Goal: Task Accomplishment & Management: Manage account settings

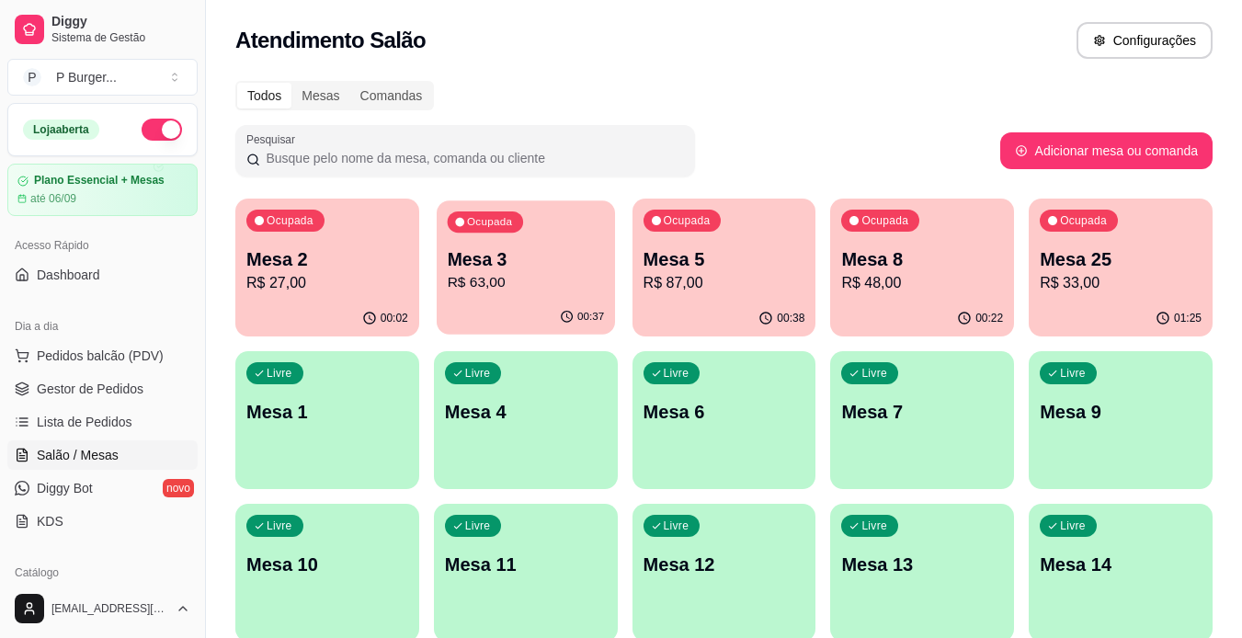
click at [495, 282] on p "R$ 63,00" at bounding box center [525, 282] width 157 height 21
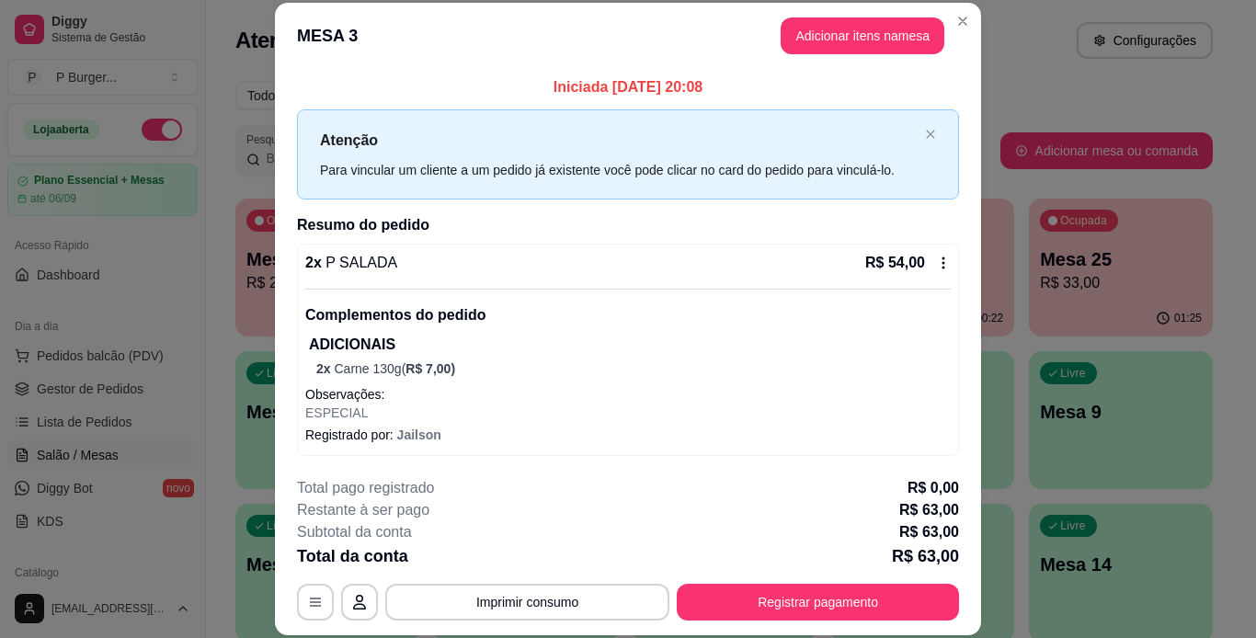
click at [942, 262] on icon at bounding box center [943, 262] width 3 height 12
click at [310, 598] on icon "button" at bounding box center [315, 602] width 11 height 8
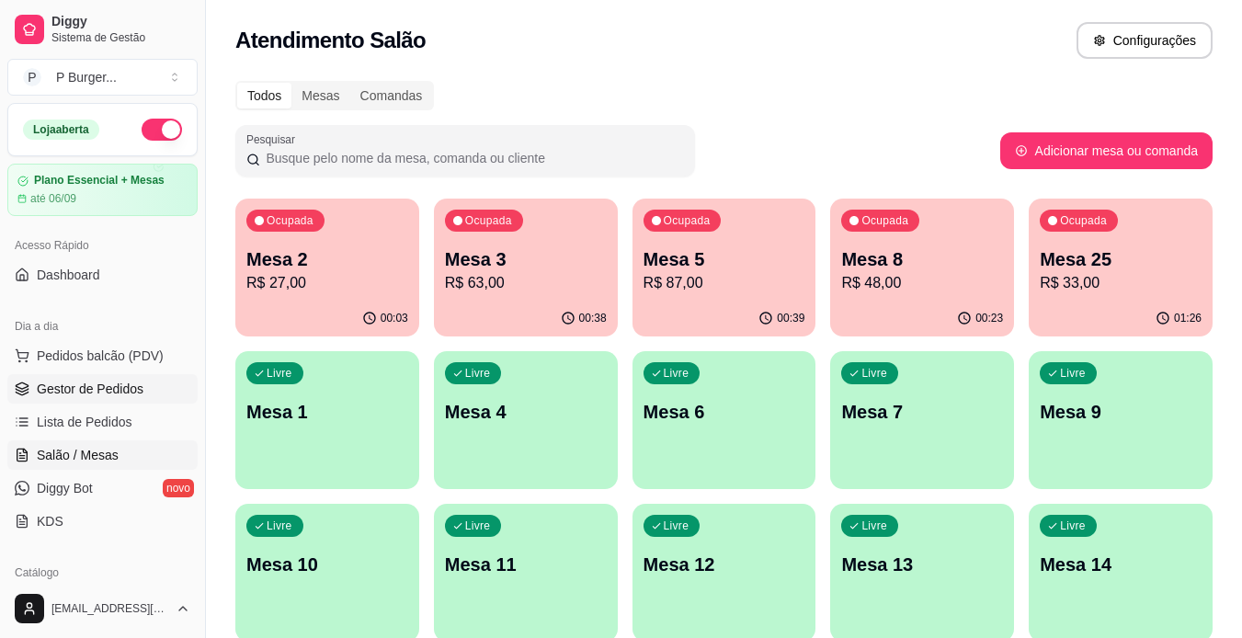
click at [50, 394] on span "Gestor de Pedidos" at bounding box center [90, 389] width 107 height 18
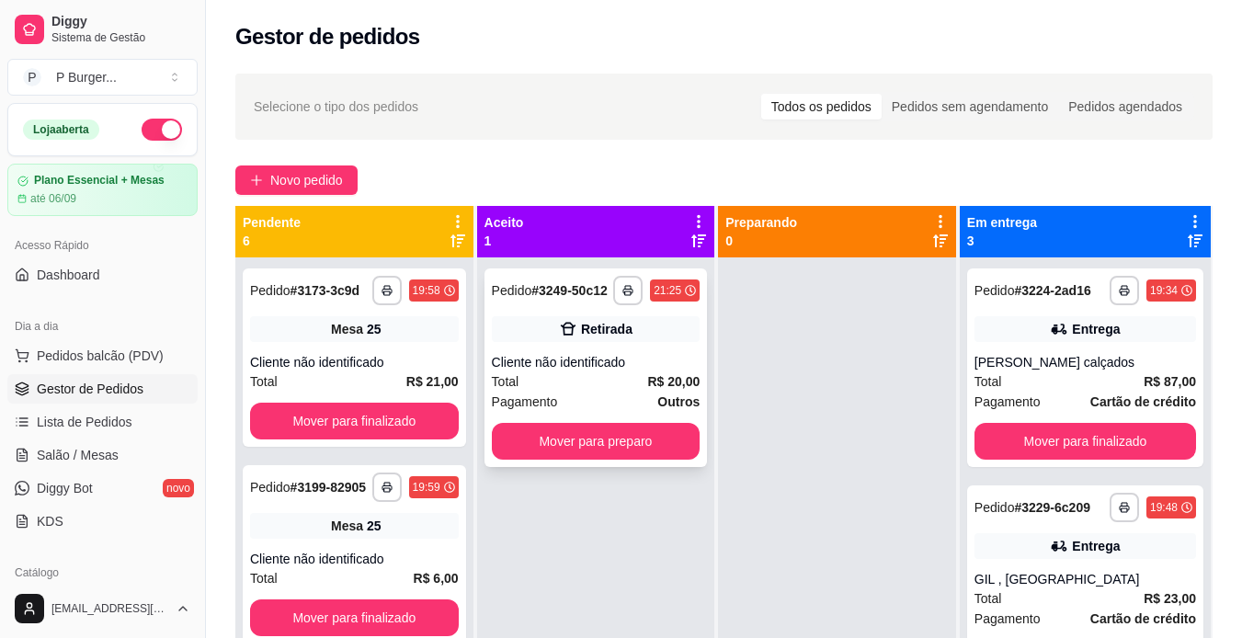
click at [558, 343] on div "**********" at bounding box center [595, 367] width 223 height 199
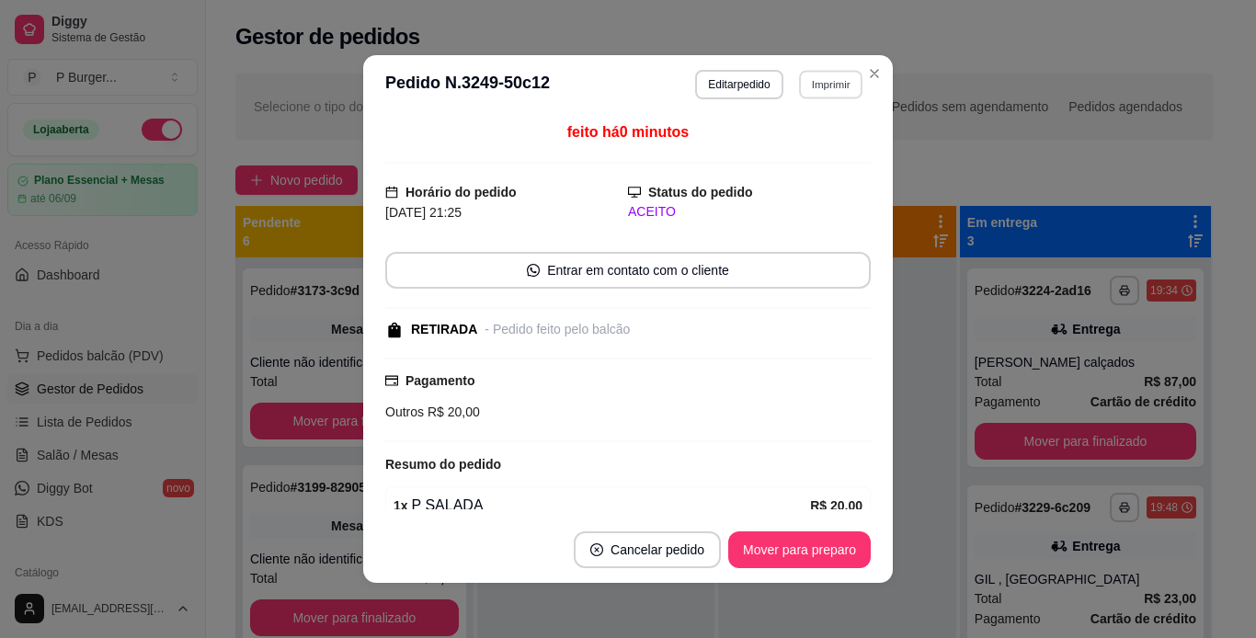
click at [820, 80] on button "Imprimir" at bounding box center [830, 84] width 63 height 28
click at [808, 147] on button "IMPRESSORA" at bounding box center [790, 148] width 129 height 28
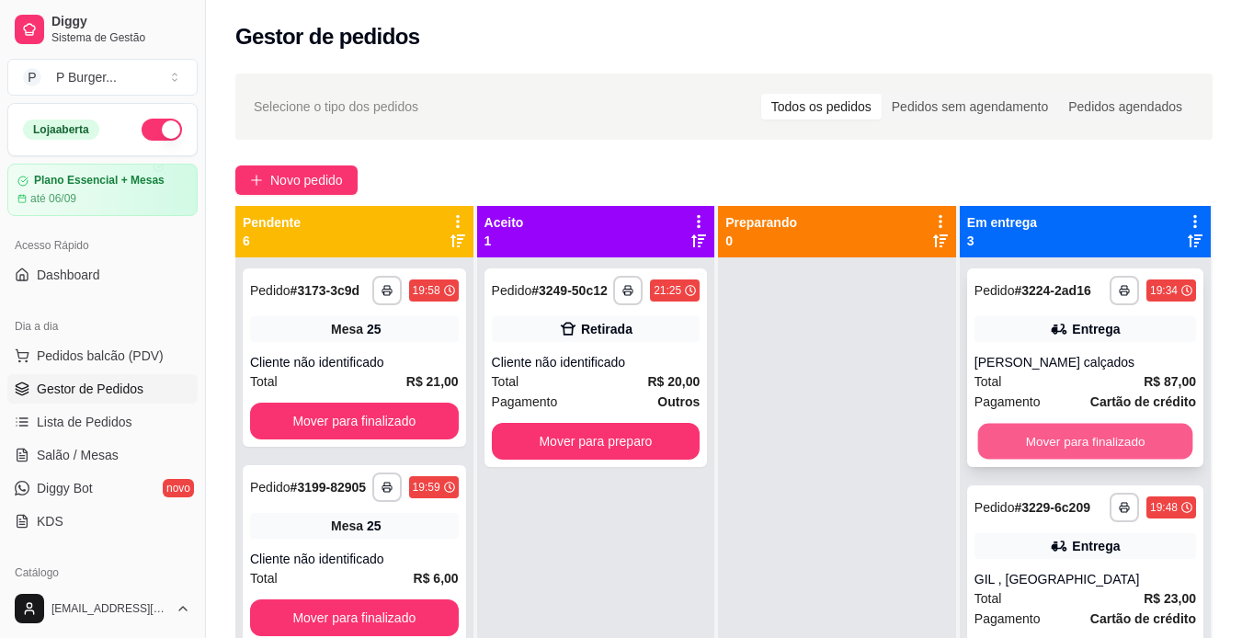
click at [1135, 443] on button "Mover para finalizado" at bounding box center [1084, 442] width 215 height 36
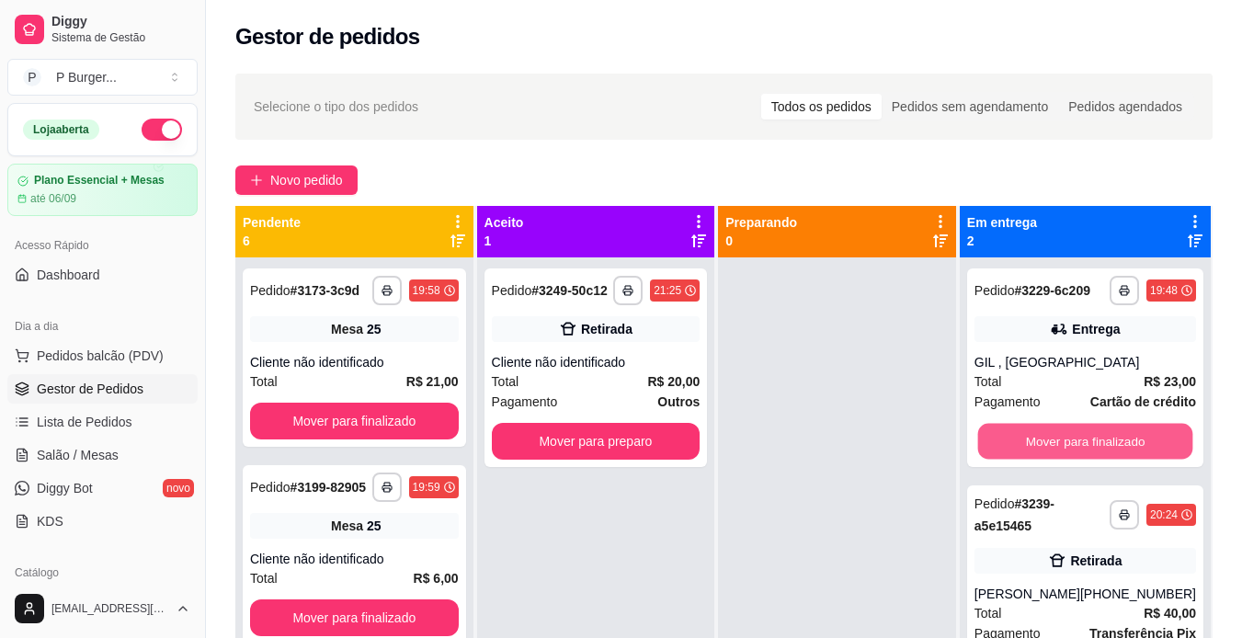
click at [1135, 443] on button "Mover para finalizado" at bounding box center [1084, 442] width 215 height 36
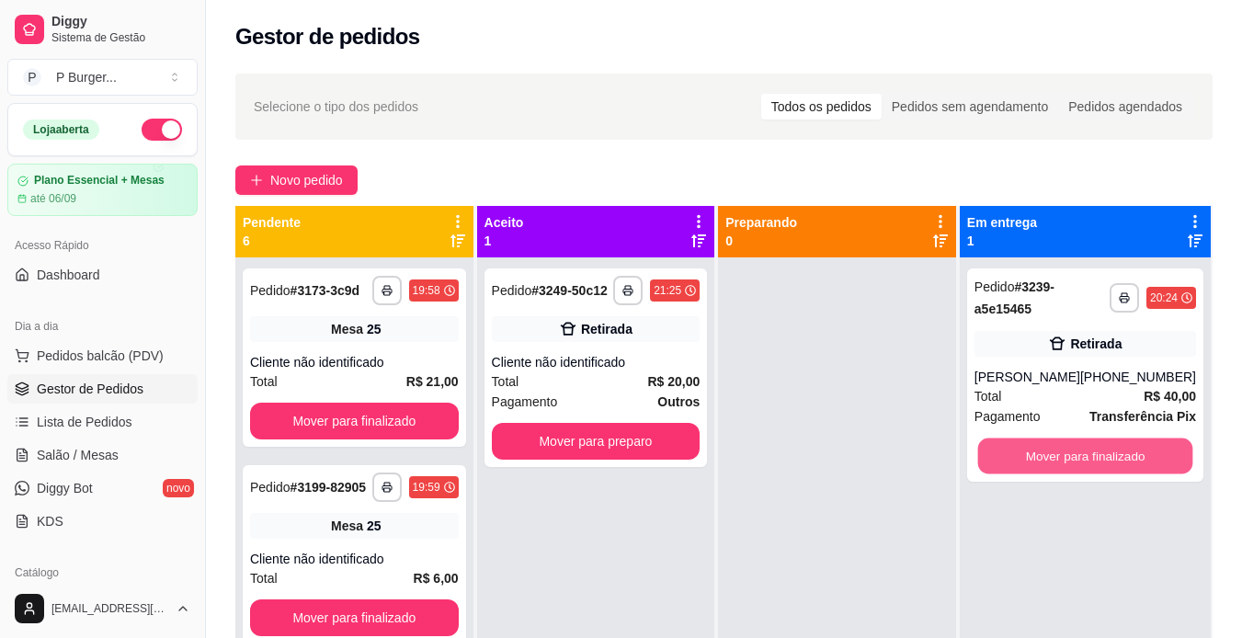
click at [1135, 443] on button "Mover para finalizado" at bounding box center [1084, 456] width 215 height 36
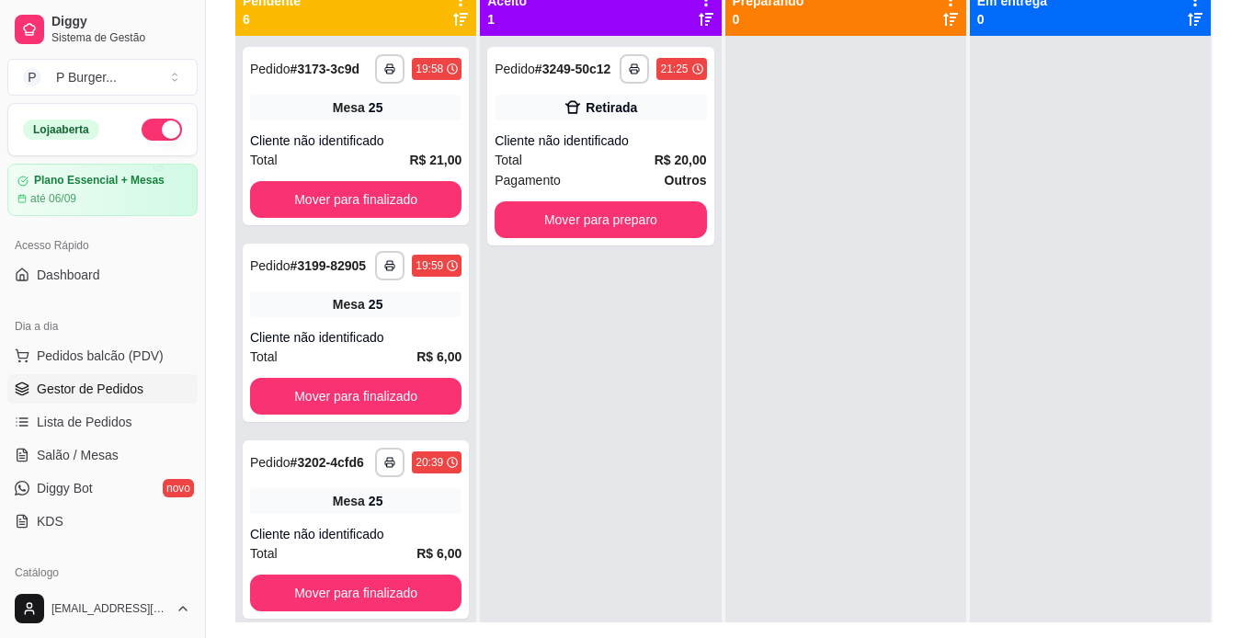
scroll to position [230, 0]
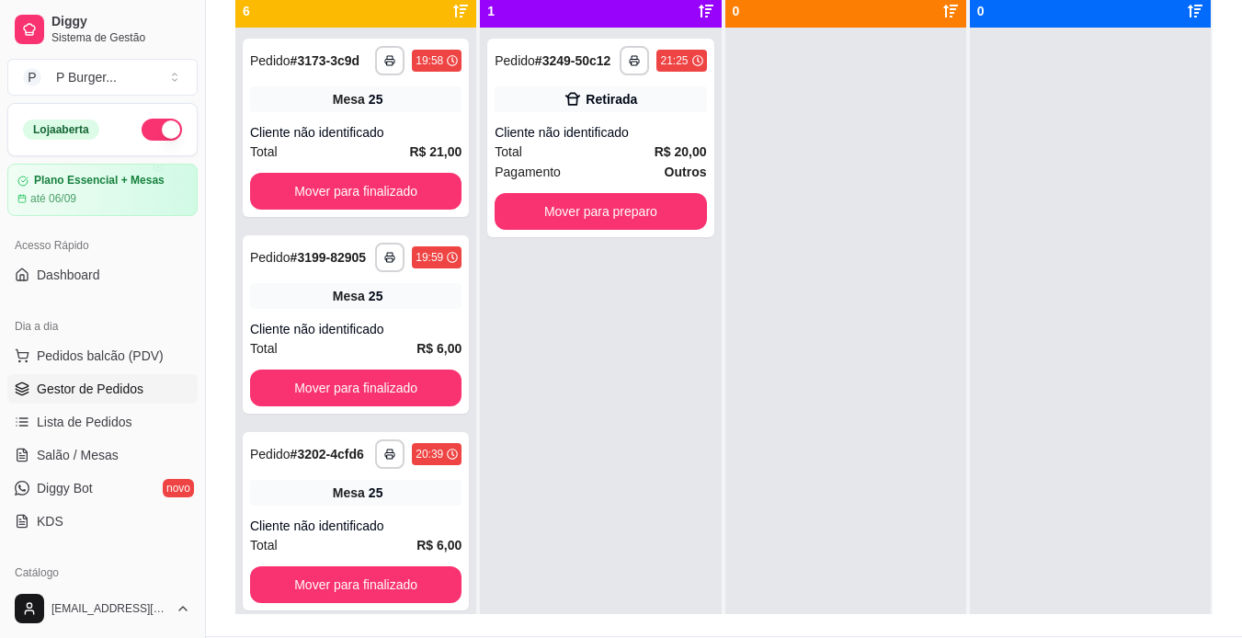
drag, startPoint x: 199, startPoint y: 222, endPoint x: 191, endPoint y: 254, distance: 32.1
click at [191, 254] on div "Diggy Sistema de Gestão P P Burger ... Loja aberta Plano Essencial + Mesas até …" at bounding box center [102, 319] width 205 height 638
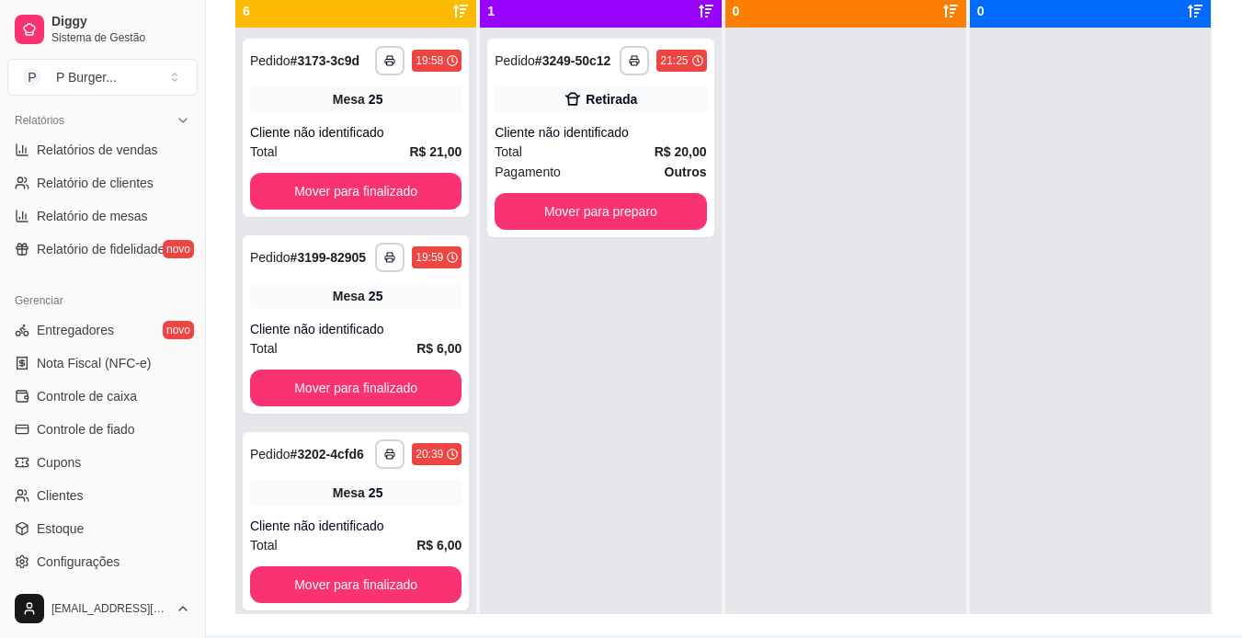
scroll to position [685, 0]
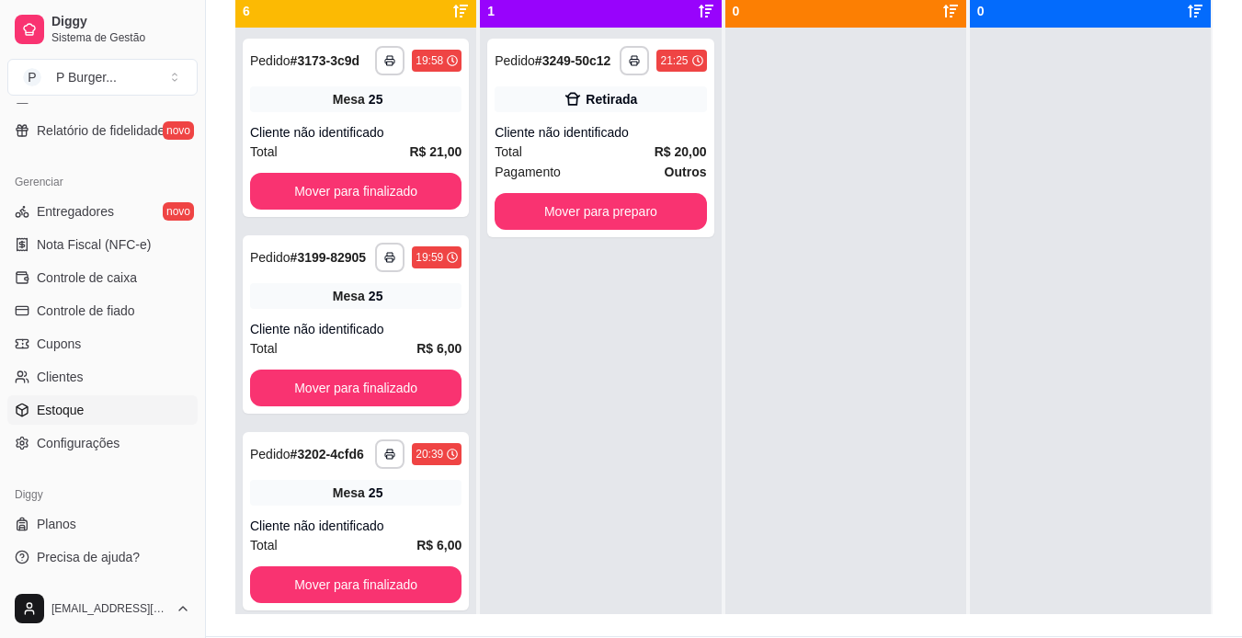
click at [85, 416] on link "Estoque" at bounding box center [102, 409] width 190 height 29
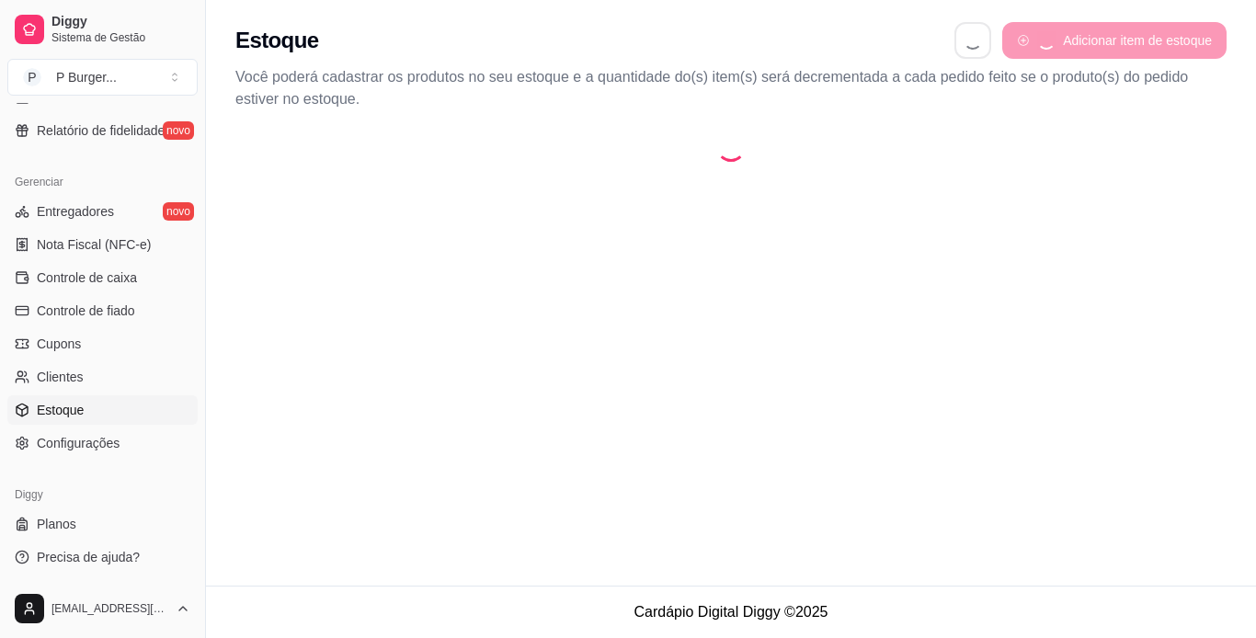
select select "QUANTITY_ORDER"
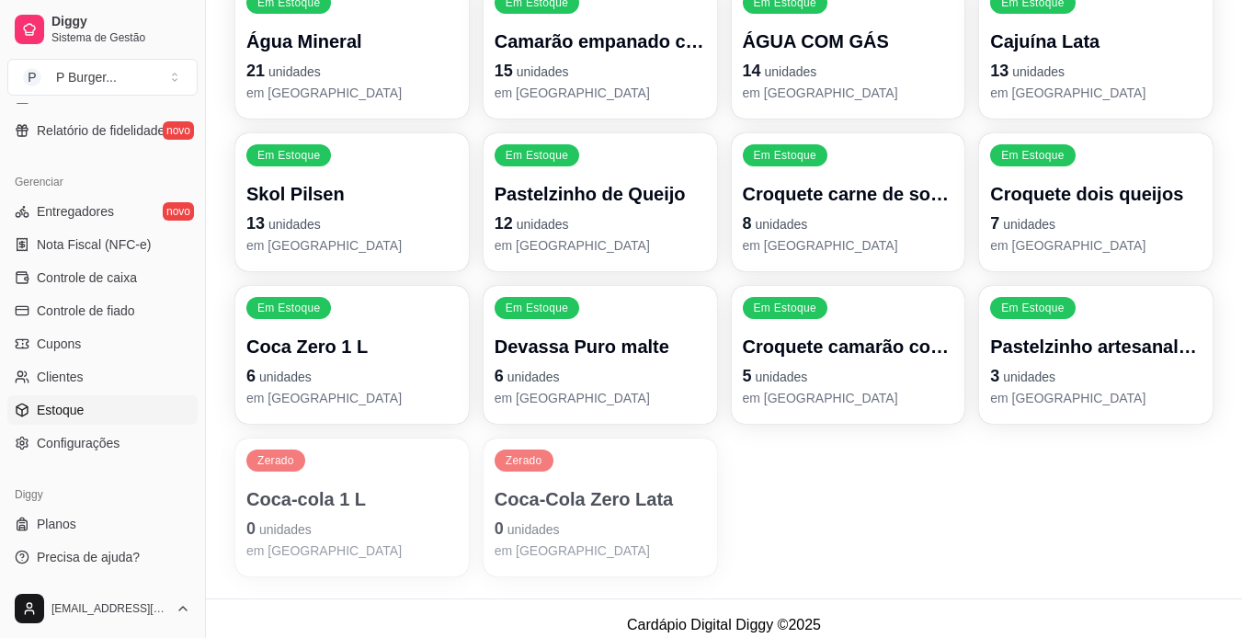
scroll to position [773, 0]
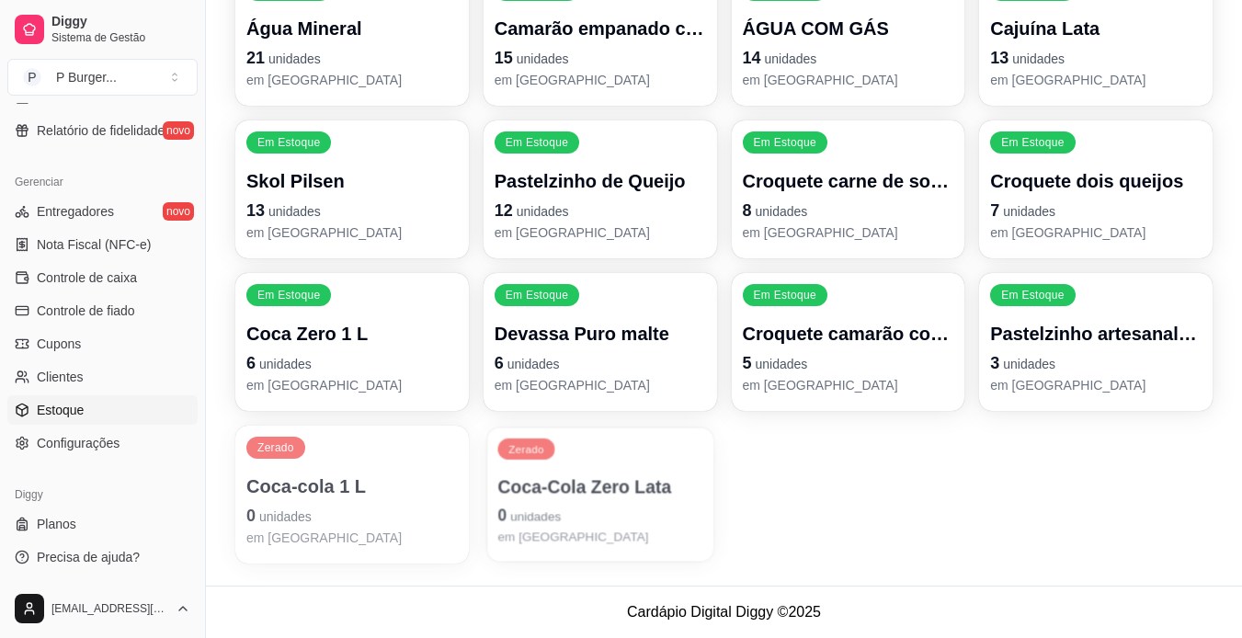
click at [629, 462] on div "Zerado Coca-Cola Zero Lata 0 unidades em [GEOGRAPHIC_DATA]" at bounding box center [600, 494] width 226 height 134
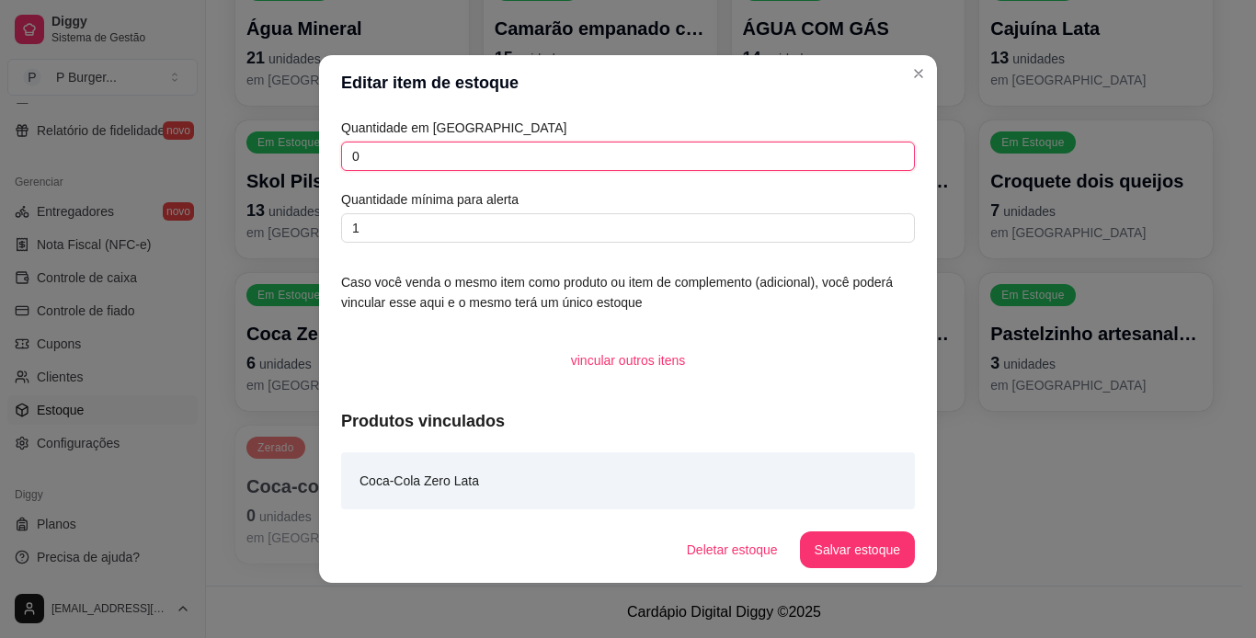
click at [552, 150] on input "0" at bounding box center [628, 156] width 574 height 29
type input "30"
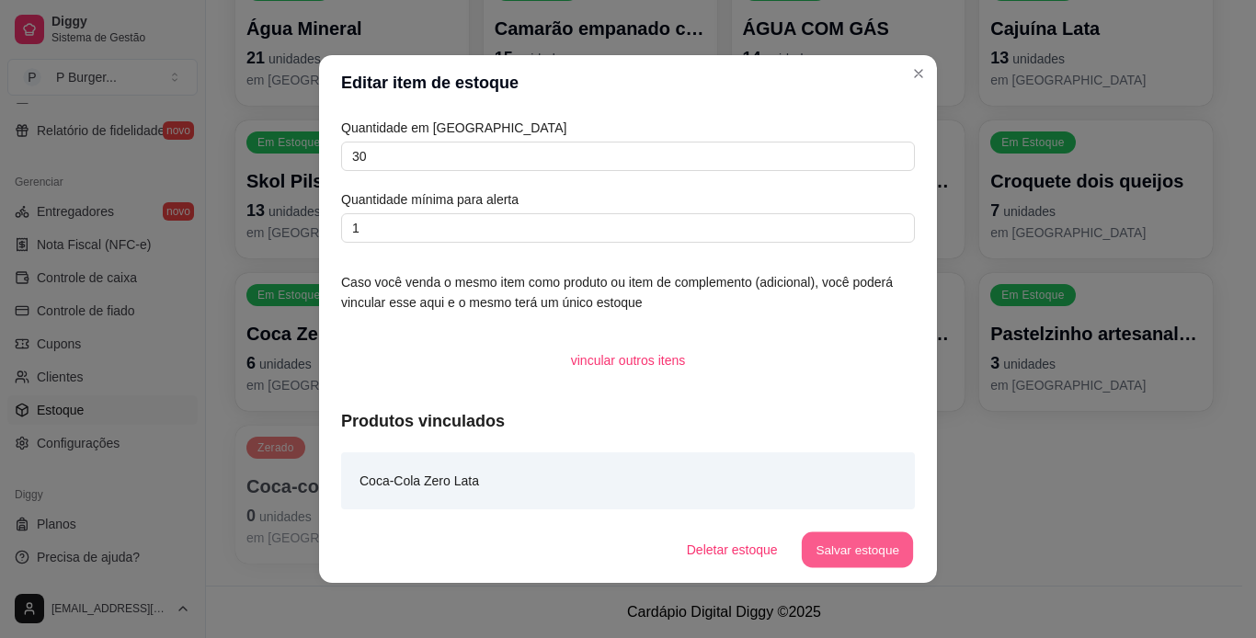
click at [828, 537] on button "Salvar estoque" at bounding box center [857, 550] width 112 height 36
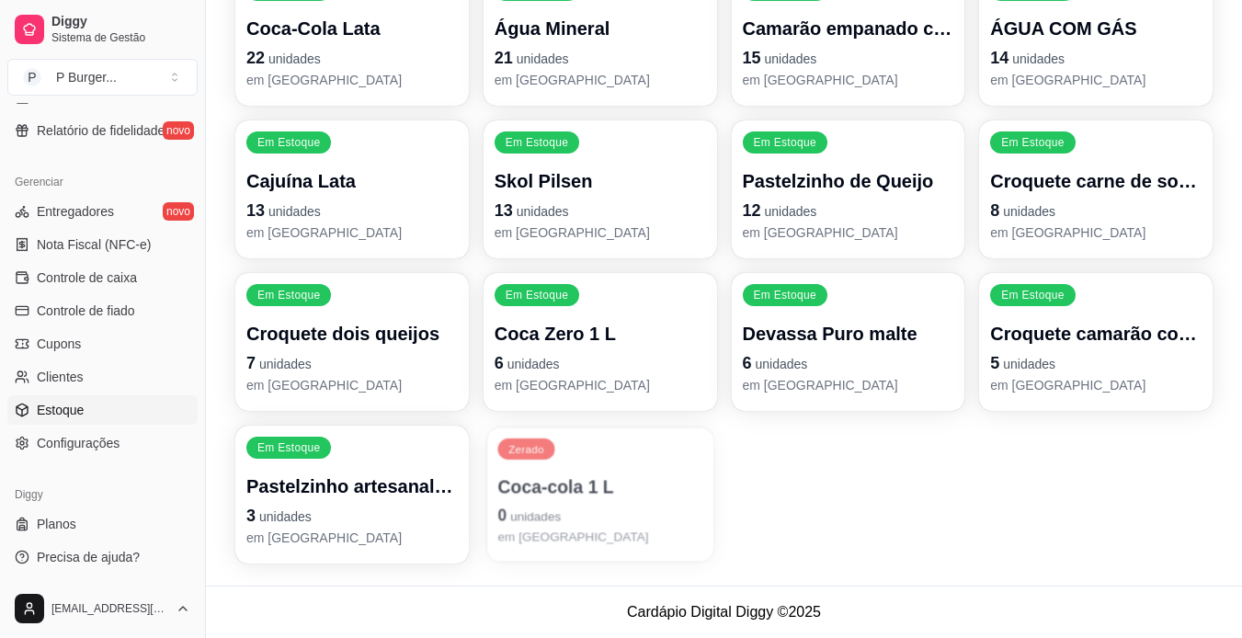
click at [530, 464] on div "Zerado Coca-cola 1 L 0 unidades em [GEOGRAPHIC_DATA]" at bounding box center [600, 494] width 226 height 134
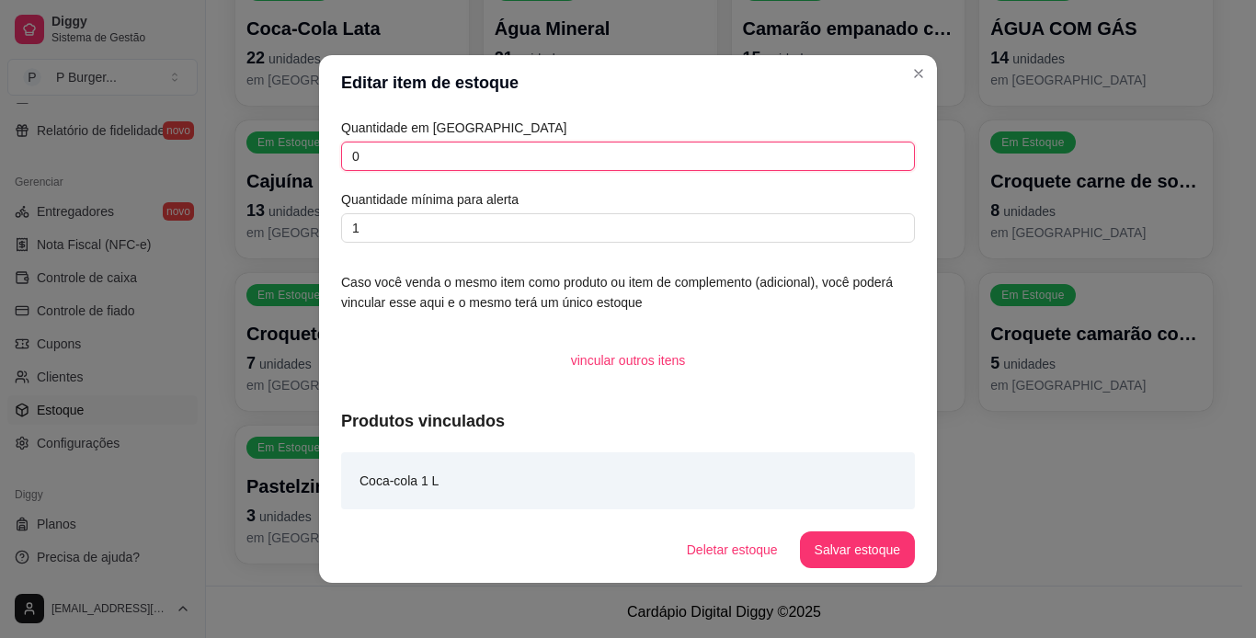
click at [573, 158] on input "0" at bounding box center [628, 156] width 574 height 29
type input "0"
type input "30"
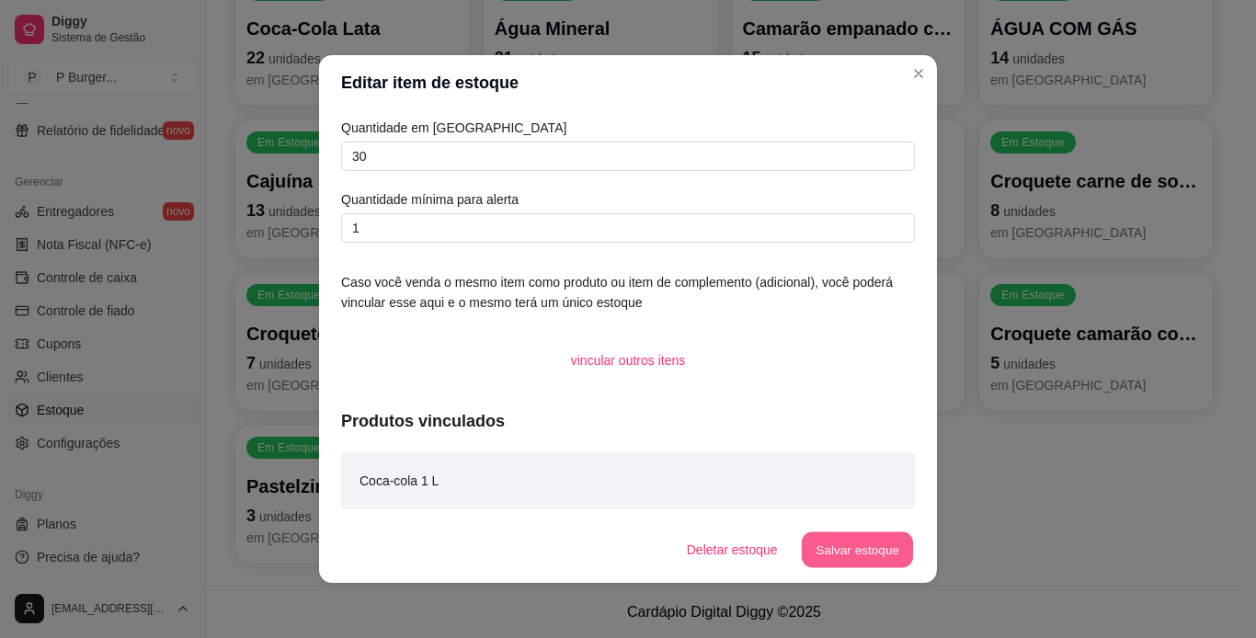
click at [872, 550] on button "Salvar estoque" at bounding box center [857, 550] width 112 height 36
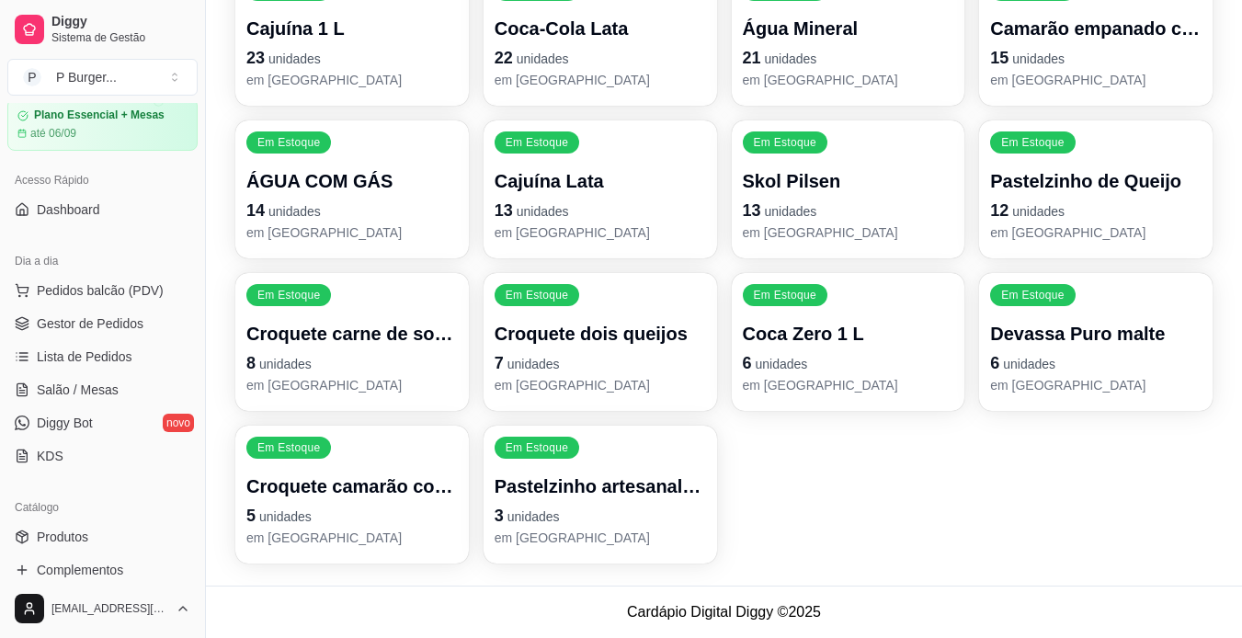
scroll to position [0, 0]
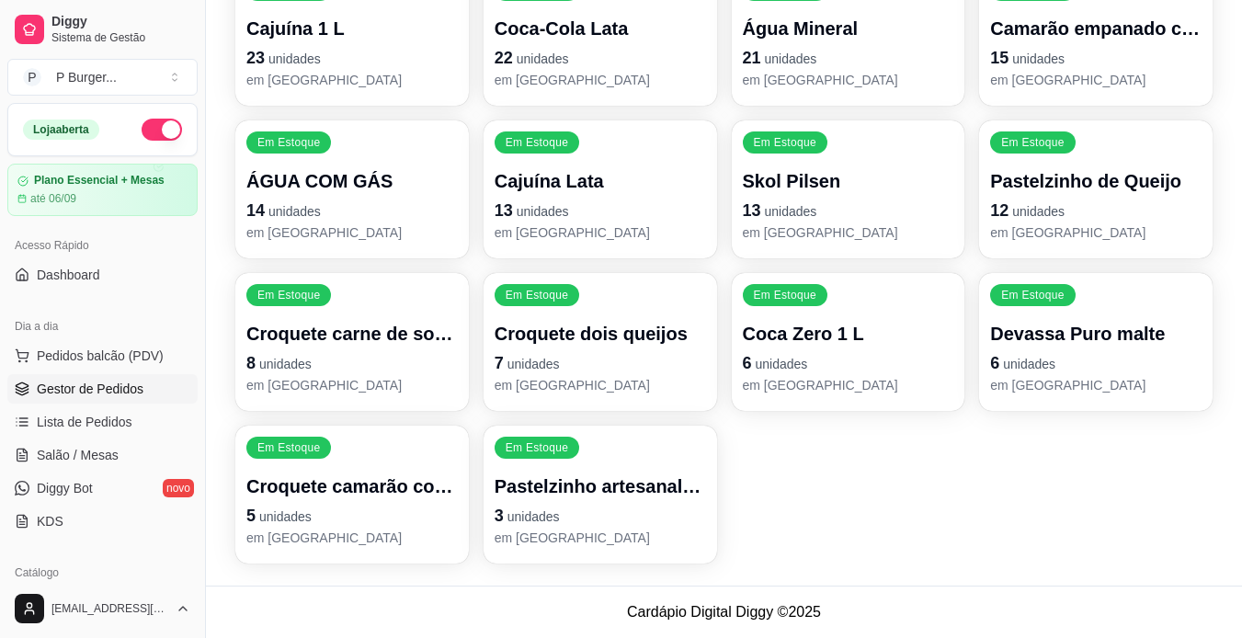
click at [110, 381] on span "Gestor de Pedidos" at bounding box center [90, 389] width 107 height 18
